Goal: Task Accomplishment & Management: Complete application form

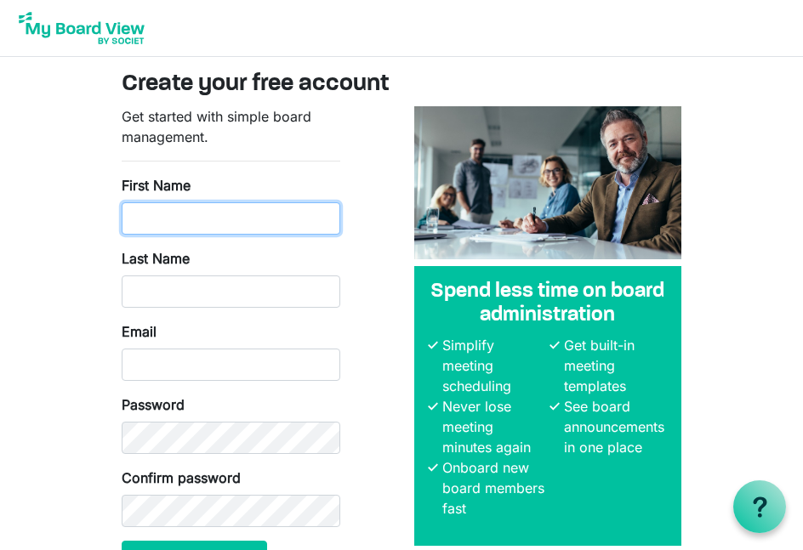
click at [193, 223] on input "First Name" at bounding box center [231, 218] width 219 height 32
type input "Patty"
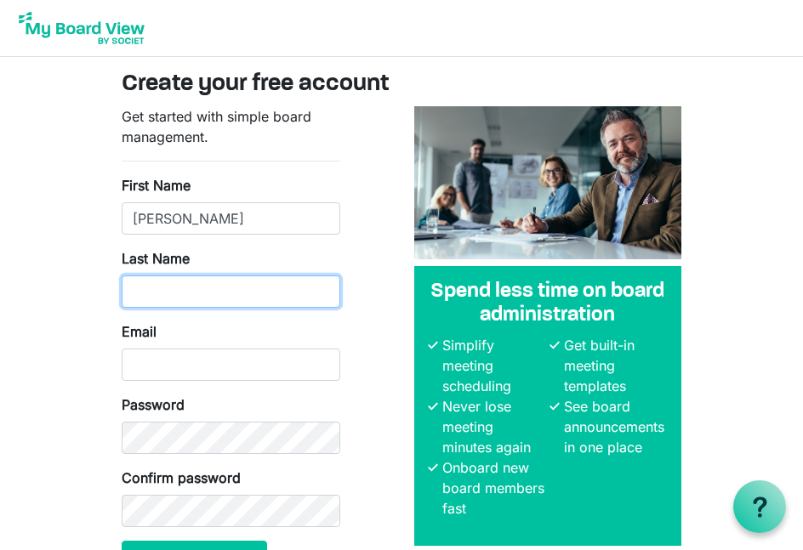
type input "Baker"
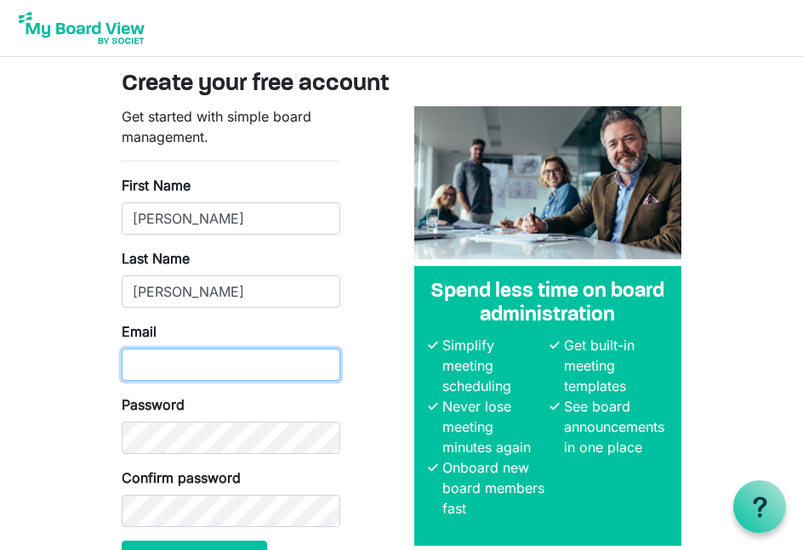
click at [218, 369] on input "Email" at bounding box center [231, 365] width 219 height 32
type input "patty@apcbham.org"
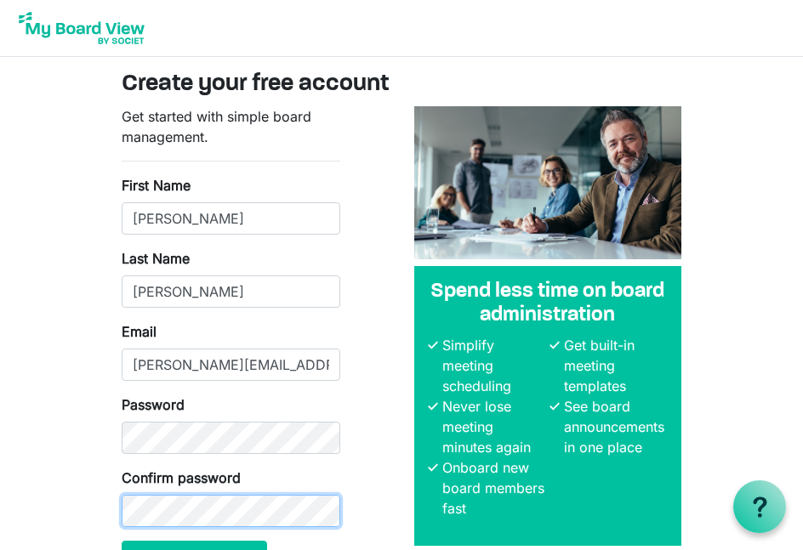
scroll to position [101, 0]
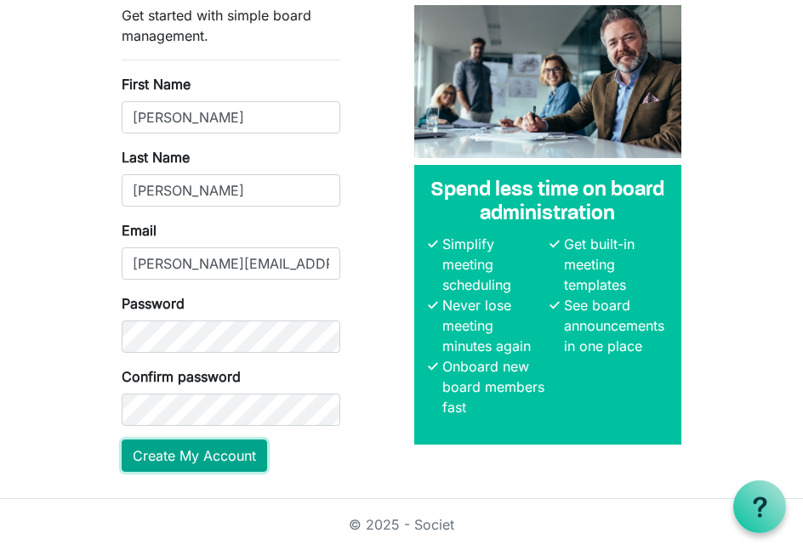
click at [220, 452] on button "Create My Account" at bounding box center [194, 456] width 145 height 32
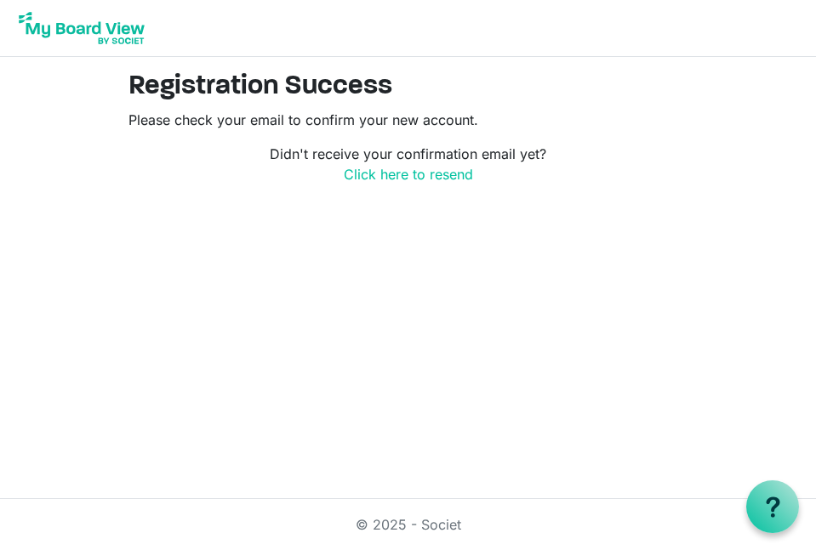
click at [670, 284] on html "Registration Success Please check your email to confirm your new account. Didn'…" at bounding box center [408, 275] width 816 height 550
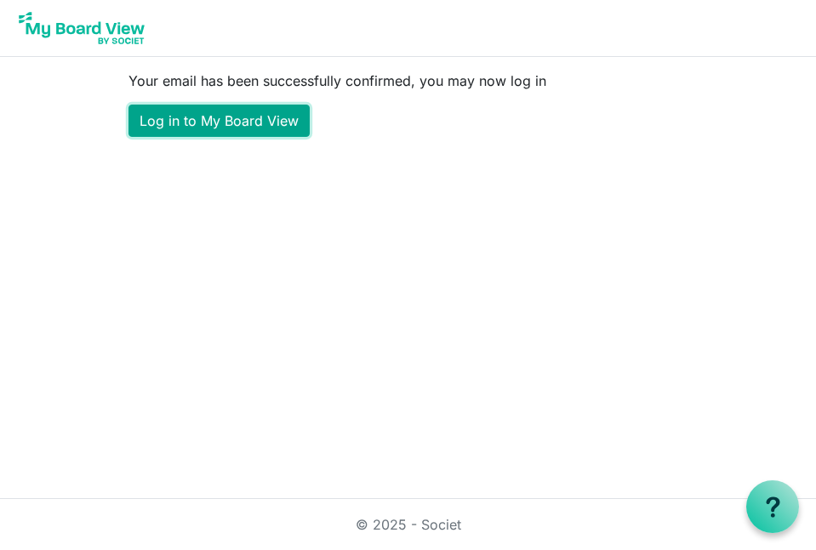
click at [263, 119] on link "Log in to My Board View" at bounding box center [218, 121] width 181 height 32
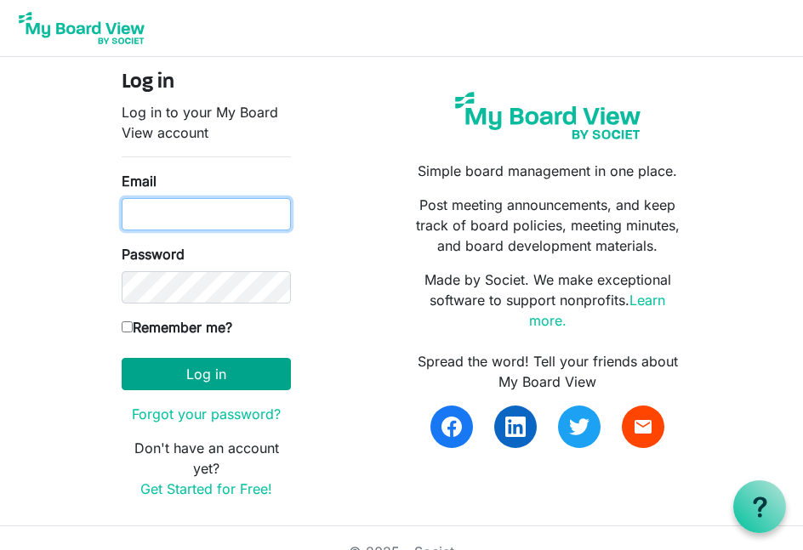
type input "patty@apcbham.org"
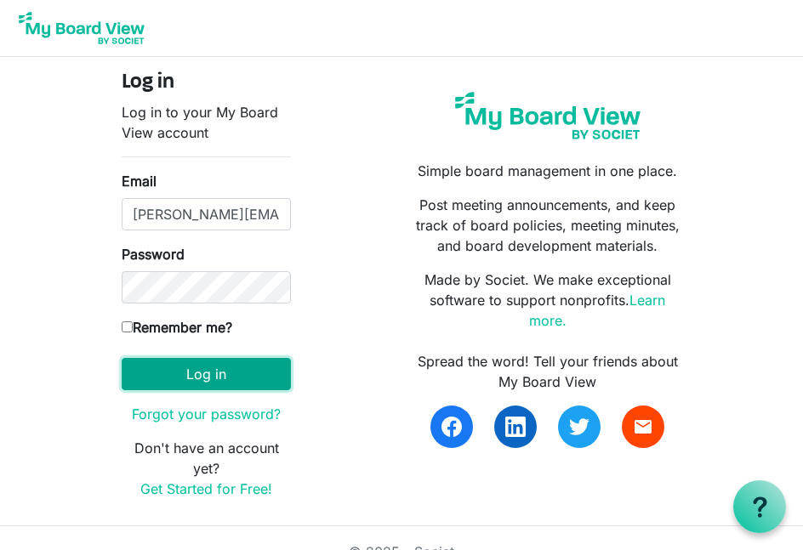
click at [219, 379] on button "Log in" at bounding box center [206, 374] width 169 height 32
